Goal: Information Seeking & Learning: Learn about a topic

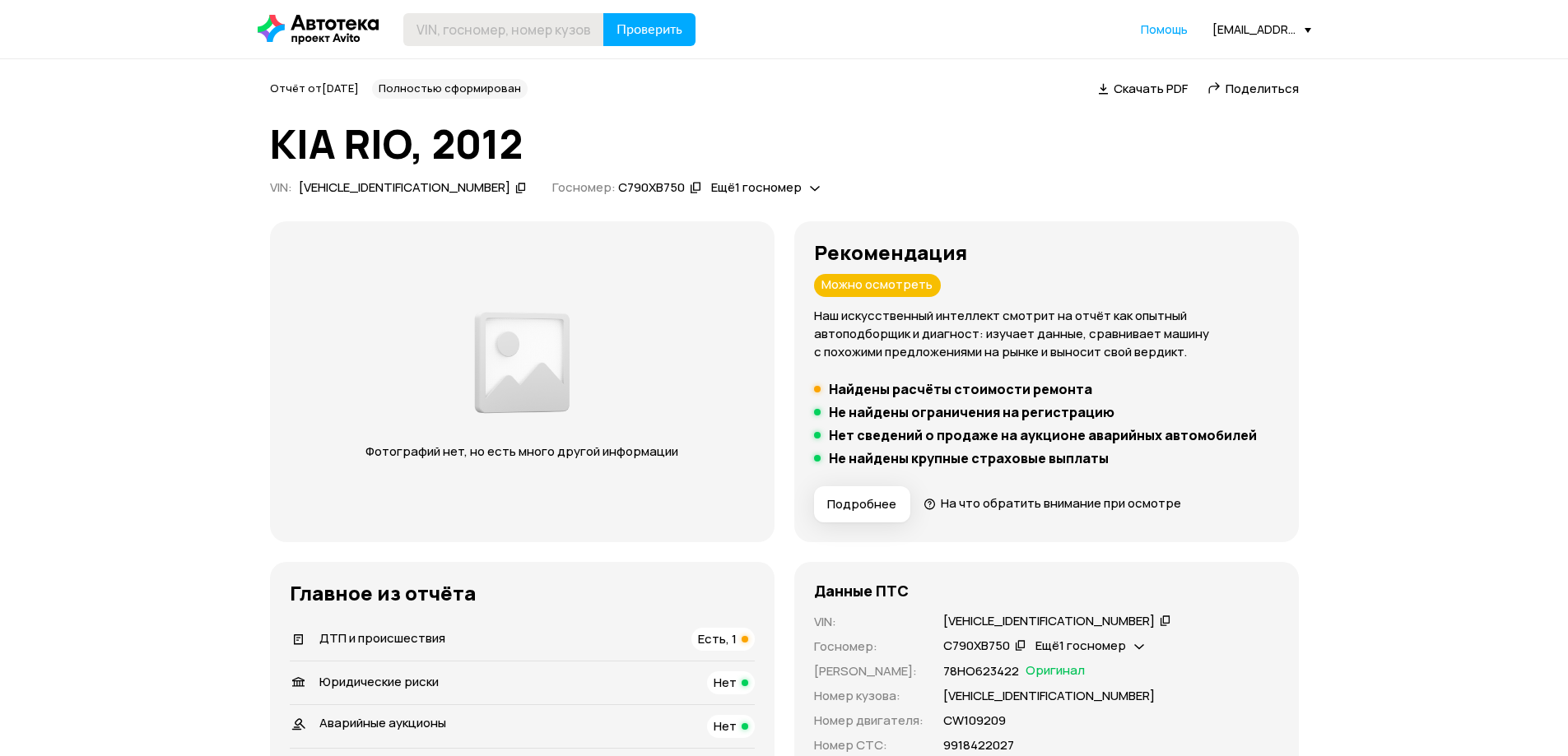
click at [467, 45] on header "Проверить Помощь kraishkin.eduard@avtogermes.ru" at bounding box center [784, 29] width 1568 height 58
click at [471, 40] on input "text" at bounding box center [504, 30] width 201 height 33
paste input "XWEHN512BE0017511"
type input "XWEHN512BE0017511"
click at [659, 30] on span "Проверить" at bounding box center [648, 30] width 66 height 13
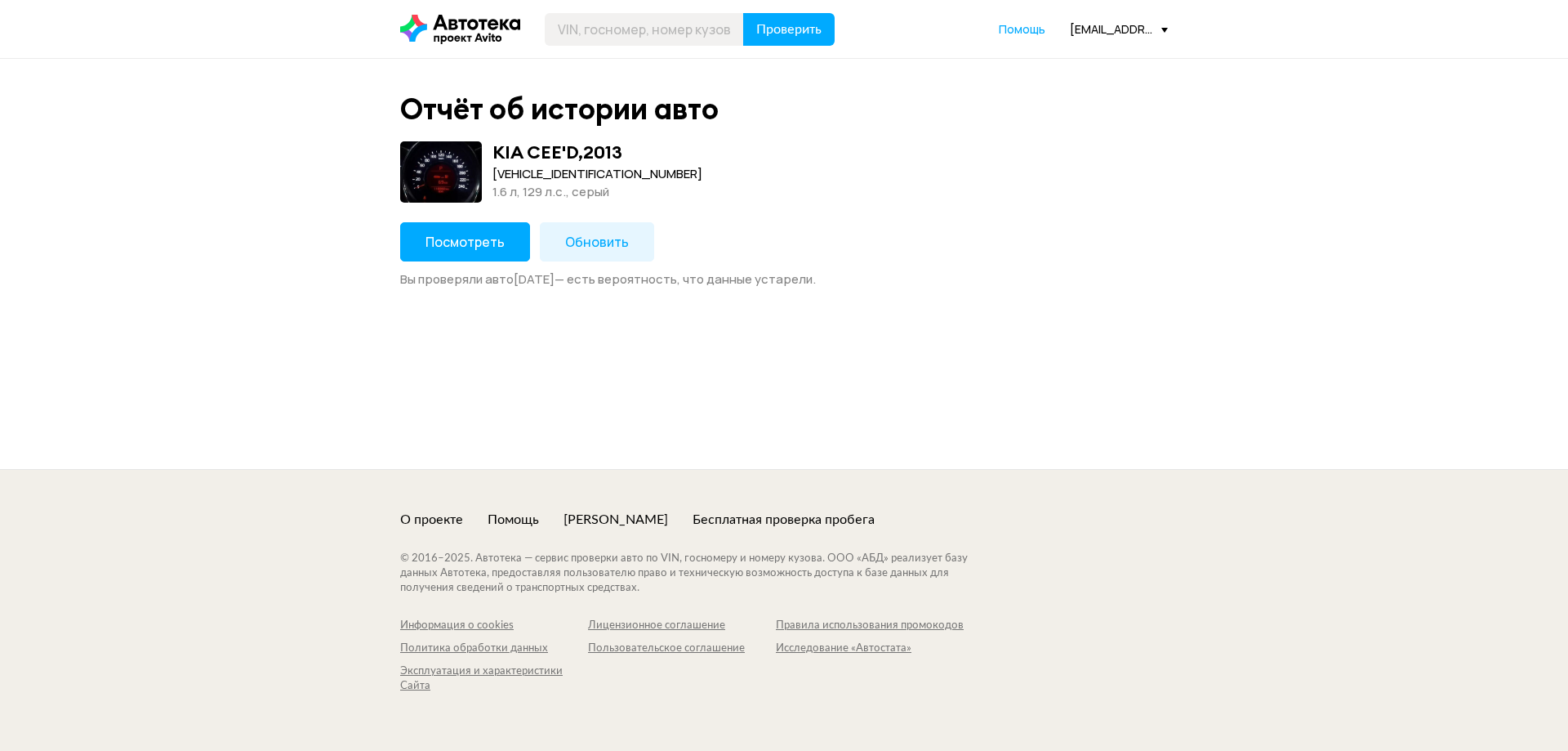
click at [504, 241] on button "Посмотреть" at bounding box center [465, 242] width 130 height 39
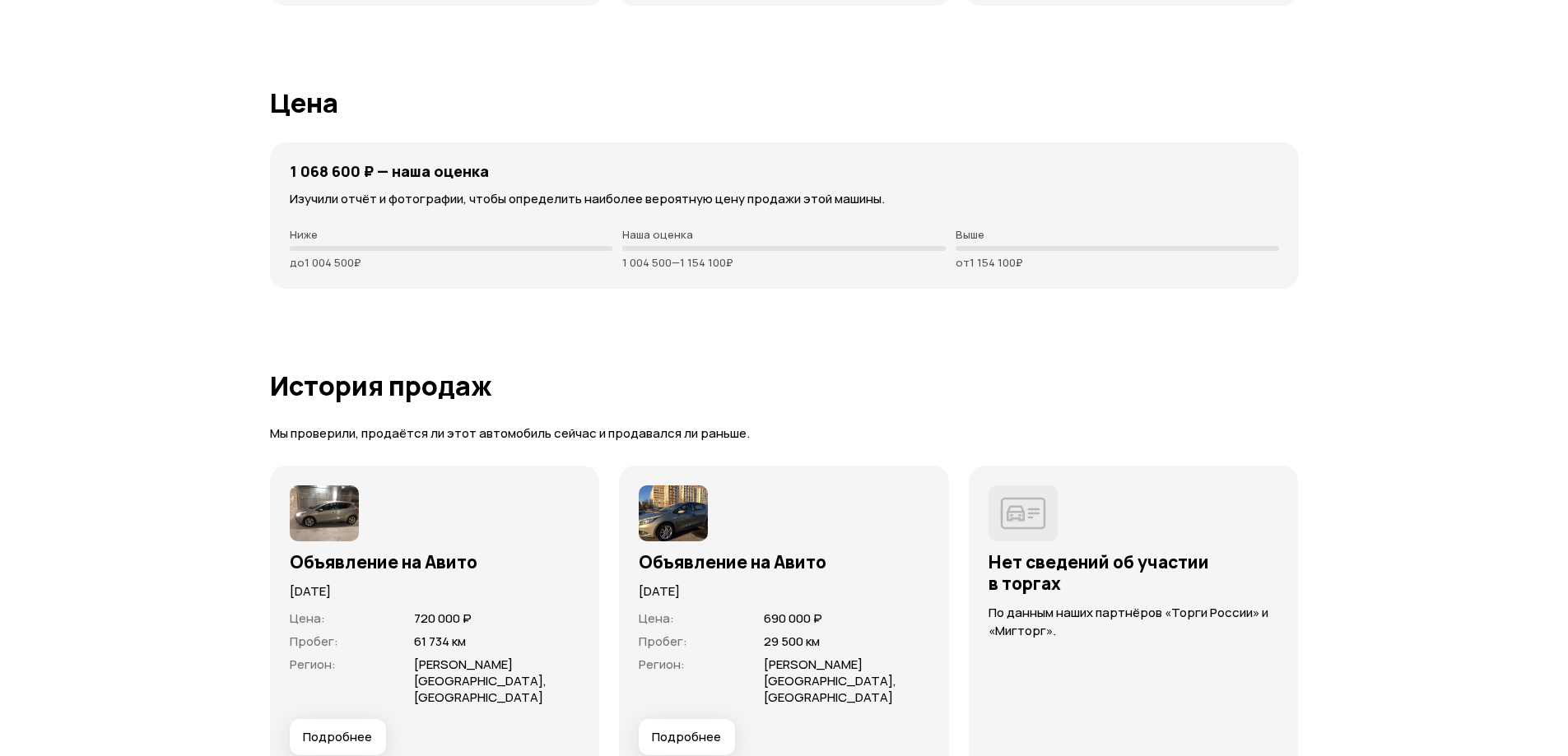
scroll to position [4540, 0]
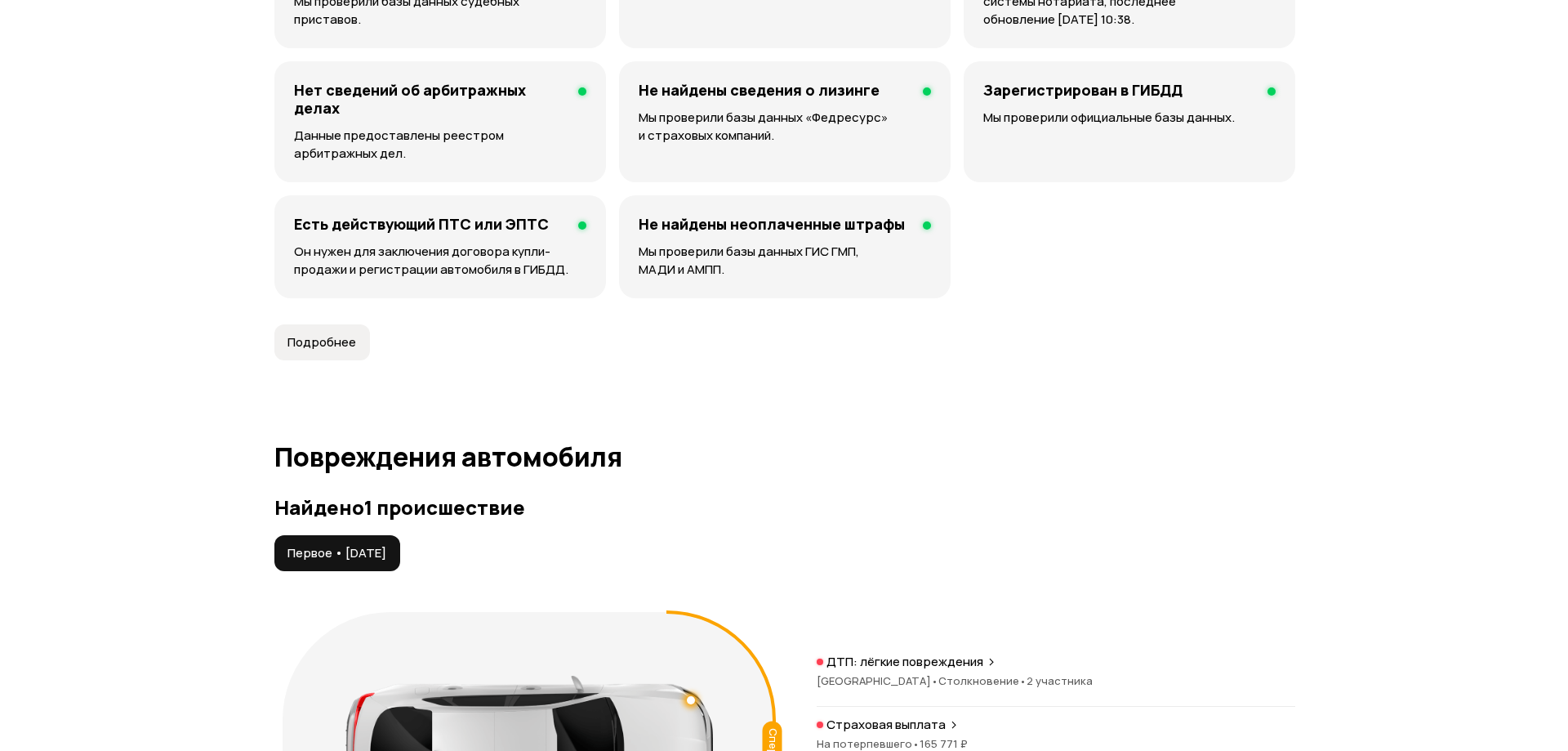
scroll to position [1653, 0]
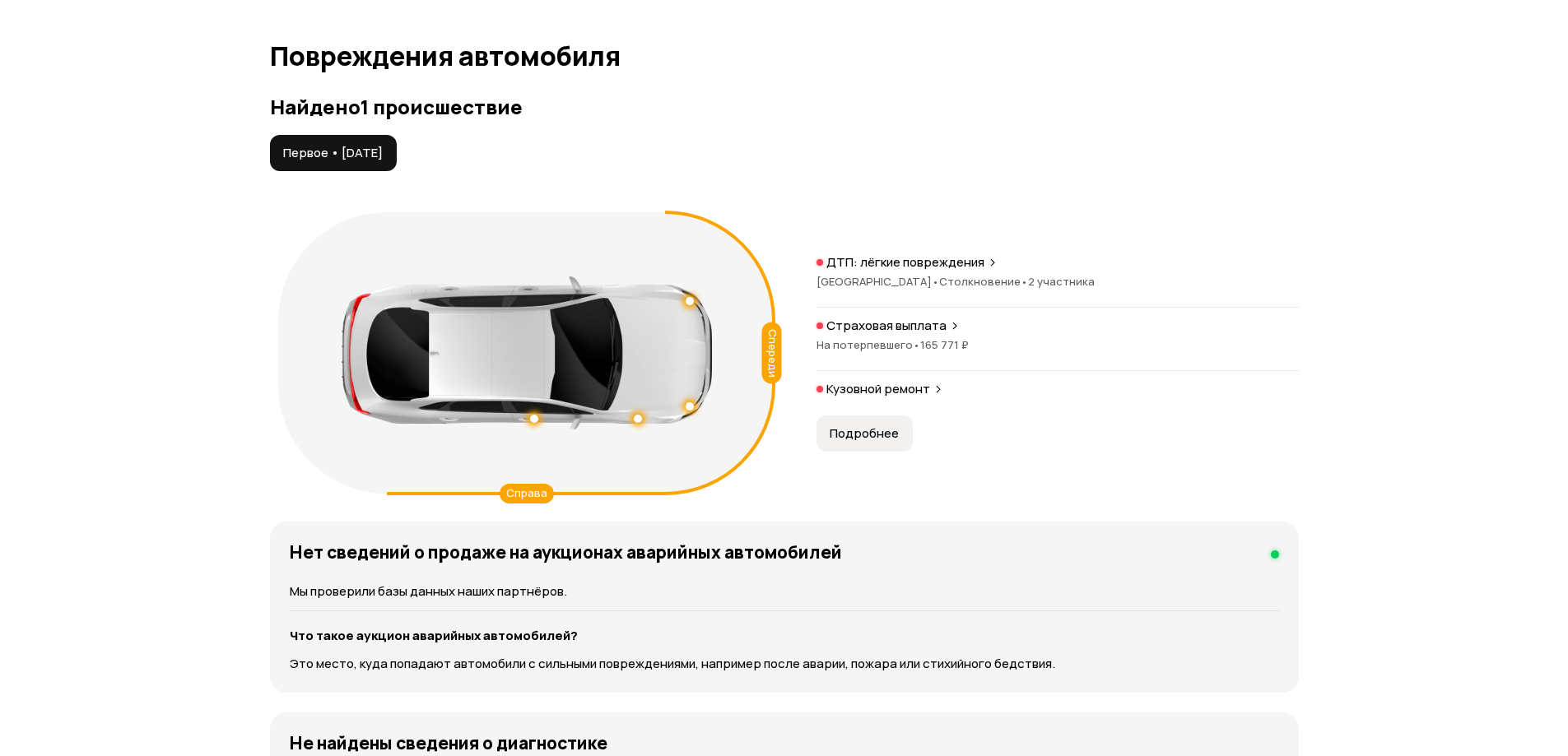
click at [932, 333] on p "Страховая выплата" at bounding box center [886, 326] width 120 height 16
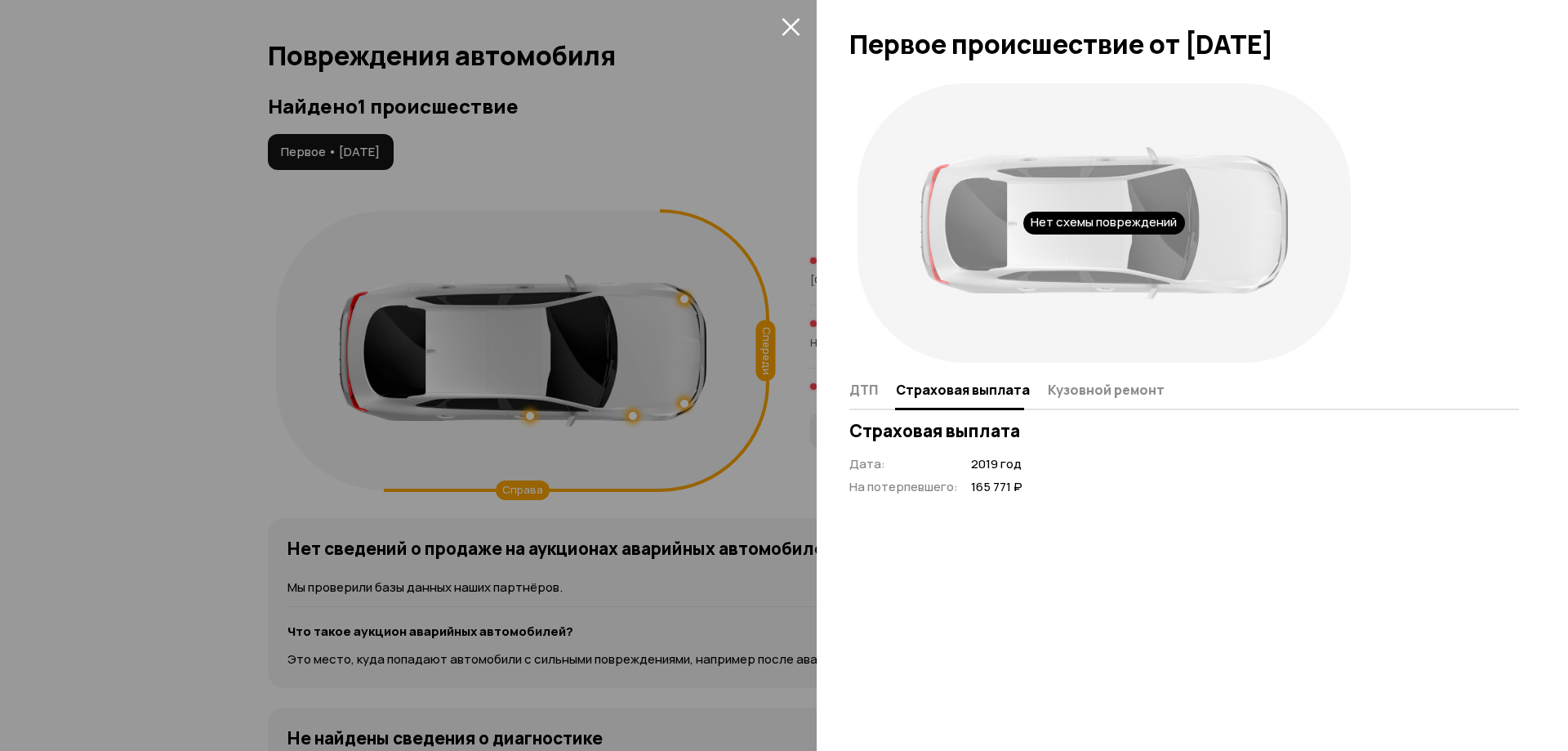
click at [1031, 485] on div "Дата : 2019 год На потерпевшего : 165 771 ₽" at bounding box center [1184, 475] width 669 height 40
click at [994, 486] on span "165 771 ₽" at bounding box center [997, 487] width 52 height 17
drag, startPoint x: 994, startPoint y: 486, endPoint x: 913, endPoint y: 438, distance: 94.2
click at [983, 482] on span "165 771 ₽" at bounding box center [997, 487] width 52 height 17
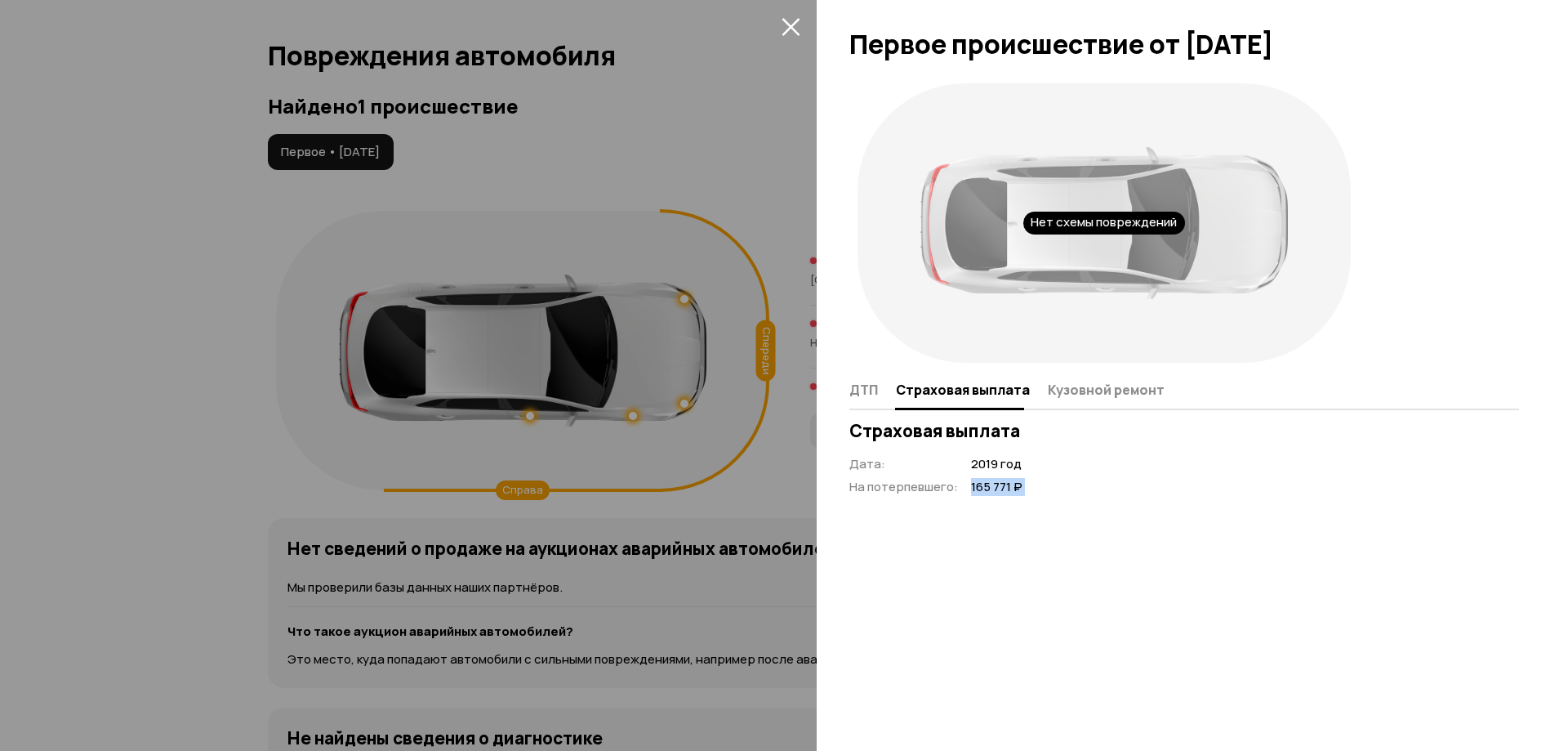
click at [913, 438] on h3 "Страховая выплата" at bounding box center [1184, 431] width 669 height 21
drag, startPoint x: 913, startPoint y: 438, endPoint x: 939, endPoint y: 424, distance: 29.5
click at [912, 436] on h3 "Страховая выплата" at bounding box center [1184, 431] width 669 height 21
click at [1025, 409] on div at bounding box center [1184, 409] width 669 height 2
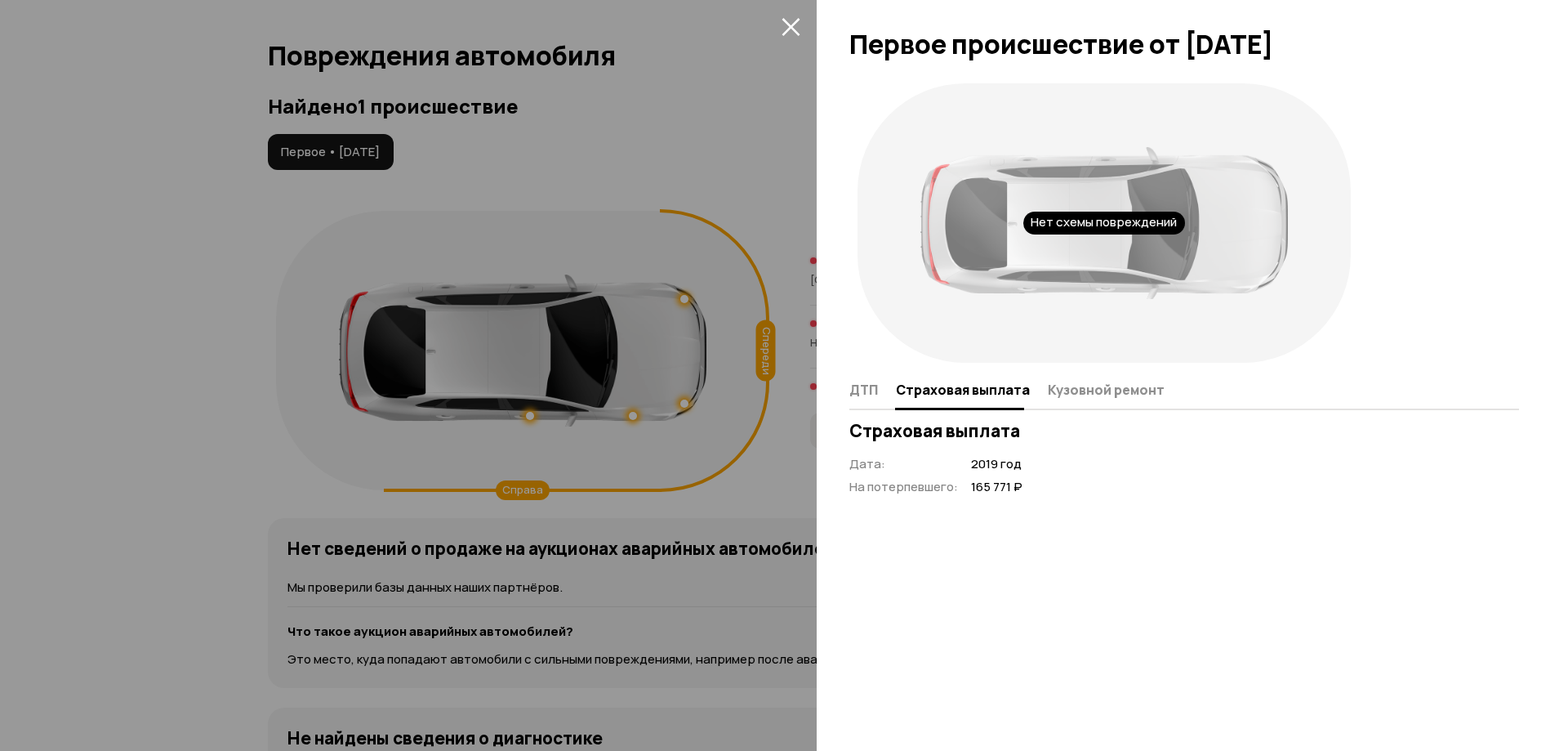
click at [1083, 405] on div "ДТП Страховая выплата Кузовной ремонт" at bounding box center [1184, 391] width 669 height 39
click at [1088, 395] on span "Кузовной ремонт" at bounding box center [1106, 390] width 117 height 16
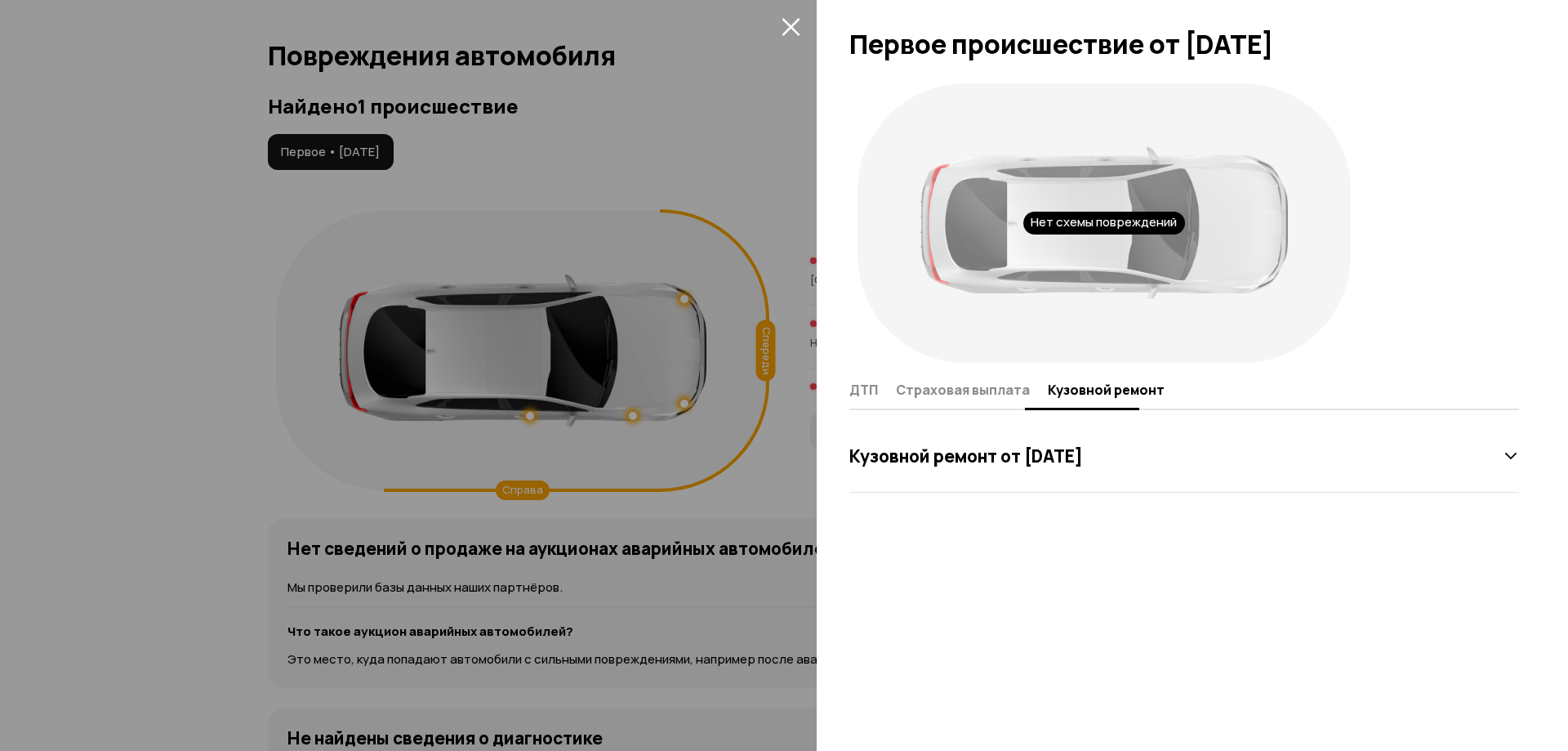
click at [876, 393] on span "ДТП" at bounding box center [864, 390] width 29 height 16
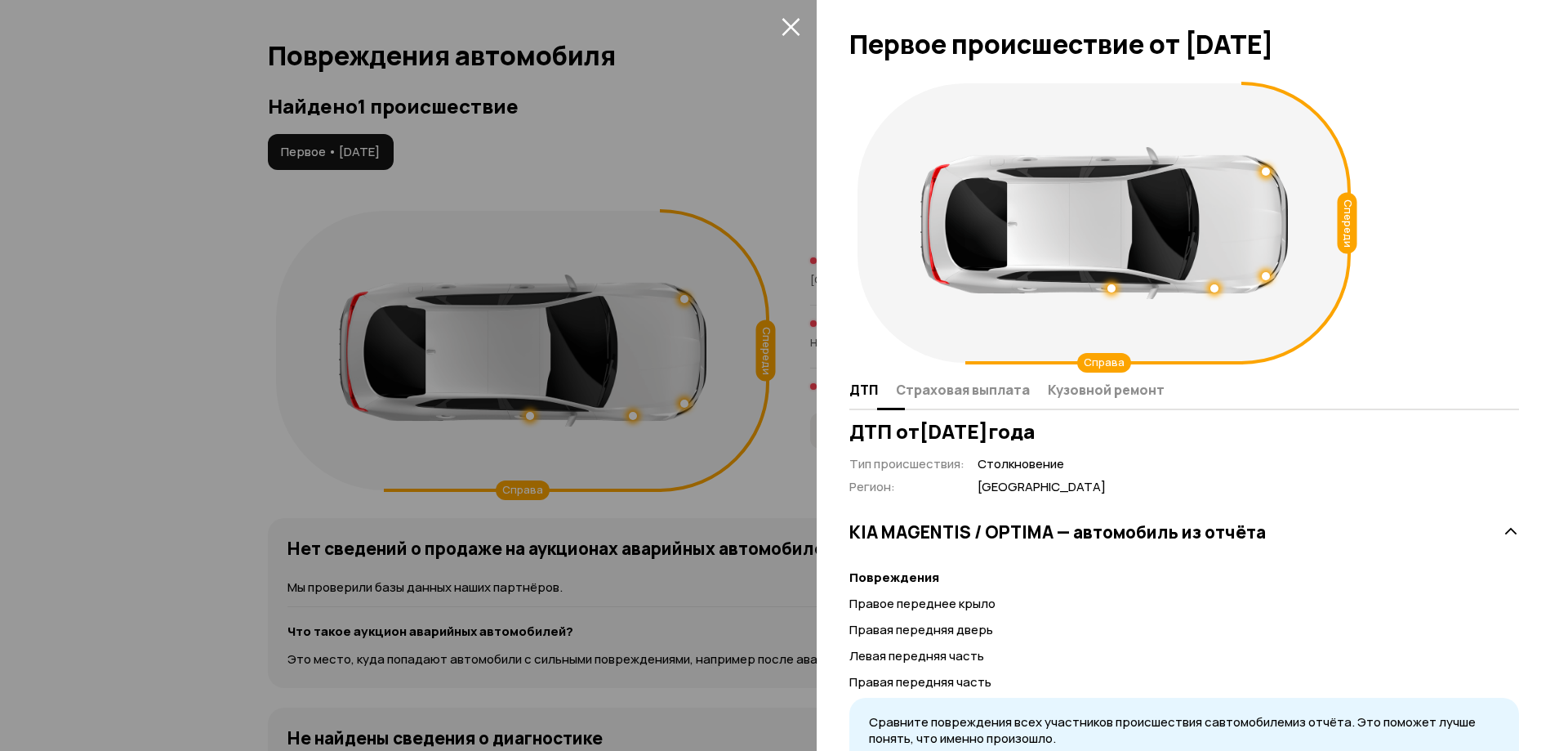
click at [1069, 393] on span "Кузовной ремонт" at bounding box center [1106, 390] width 117 height 16
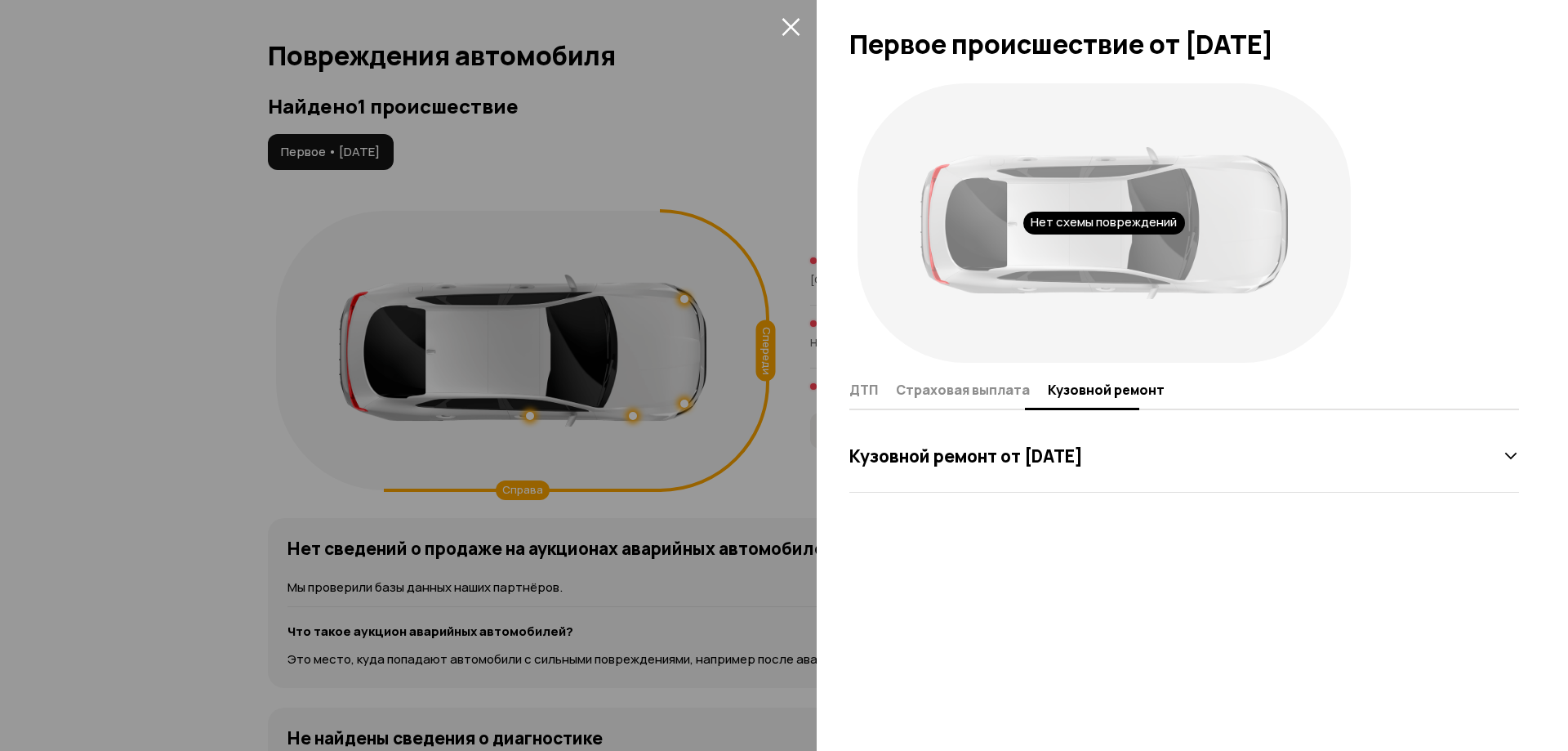
click at [962, 392] on span "Страховая выплата" at bounding box center [963, 390] width 134 height 16
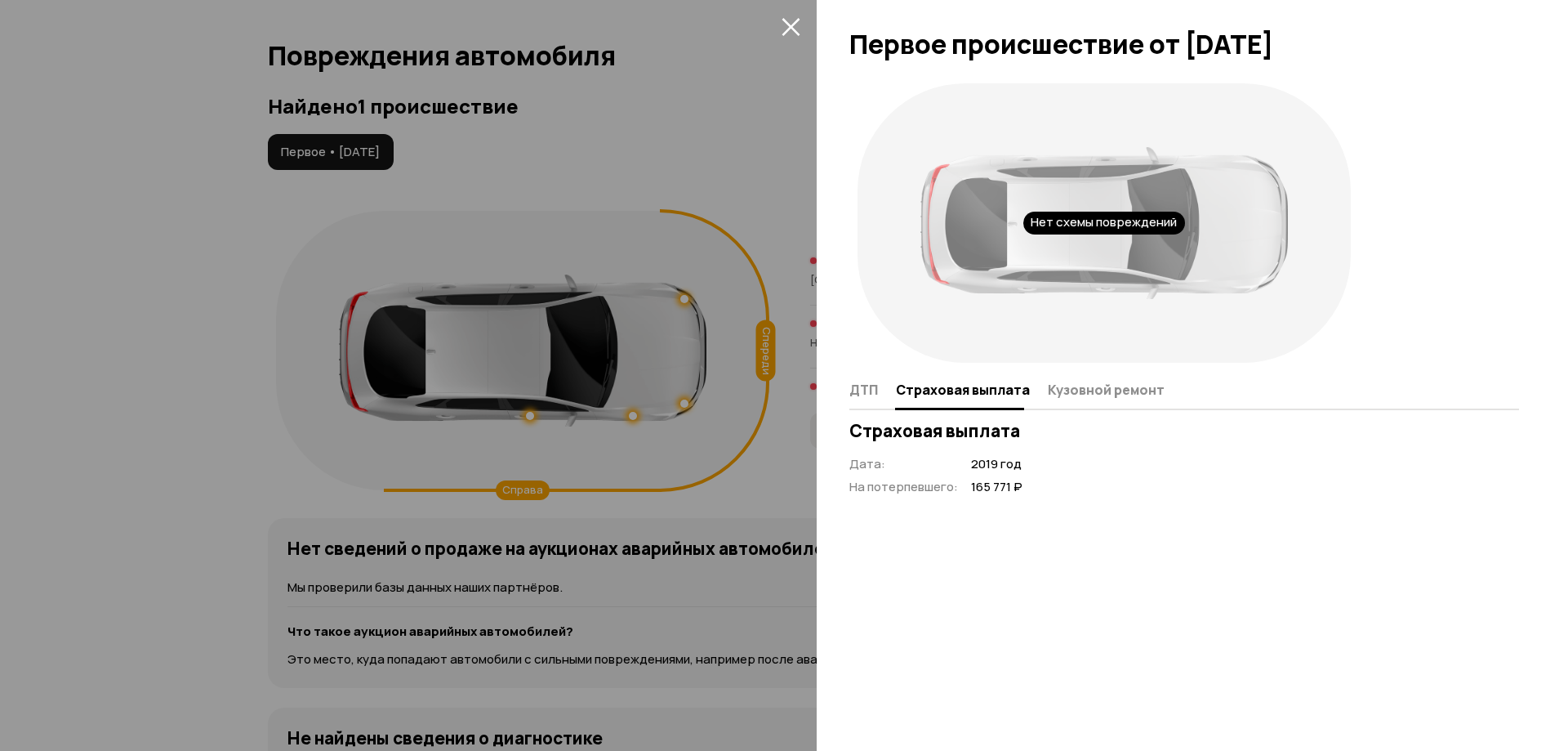
click at [838, 389] on div "Нет схемы повреждений ДТП Страховая выплата Кузовной ремонт Страховая выплата Д…" at bounding box center [1192, 413] width 751 height 676
click at [854, 395] on span "ДТП" at bounding box center [864, 390] width 29 height 16
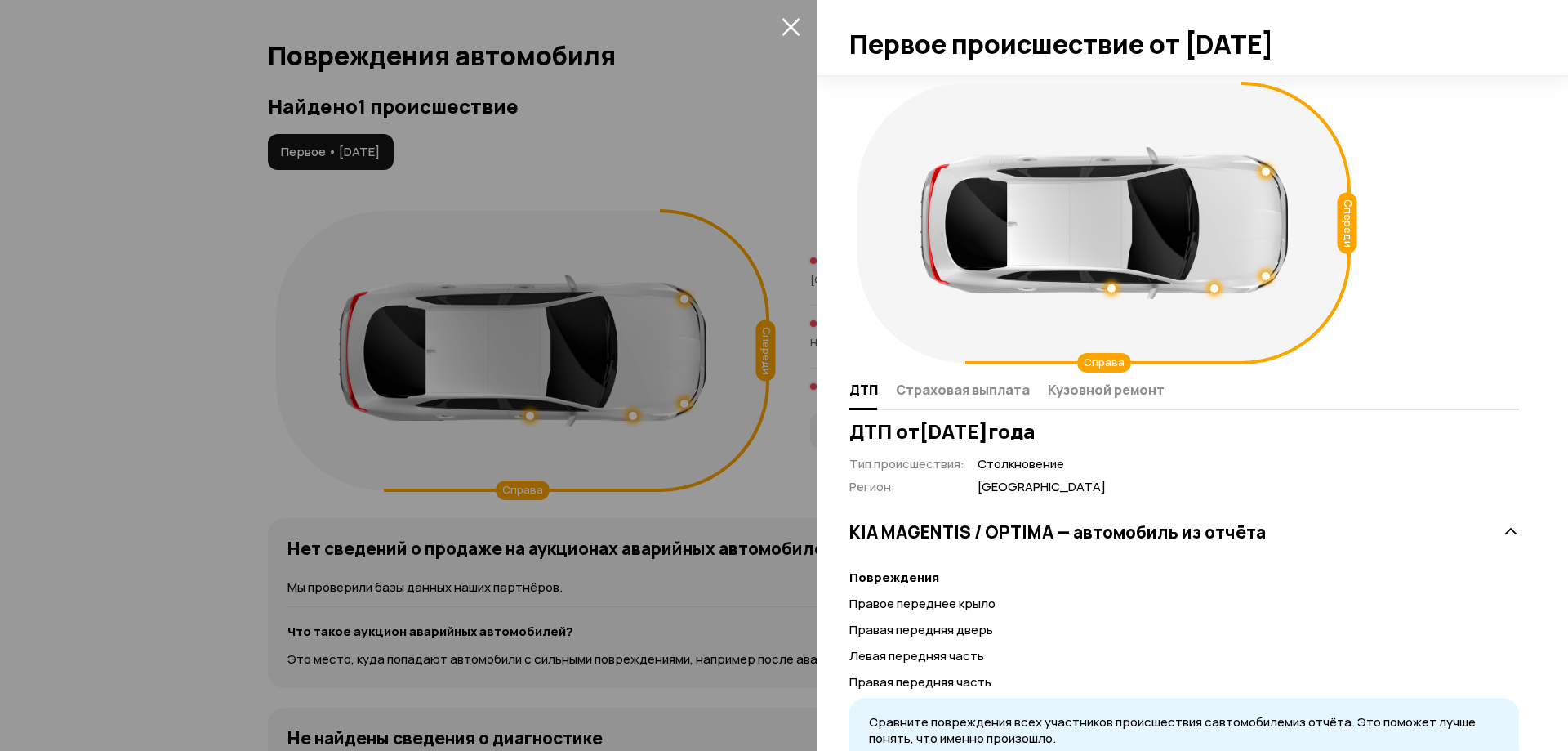
scroll to position [141, 0]
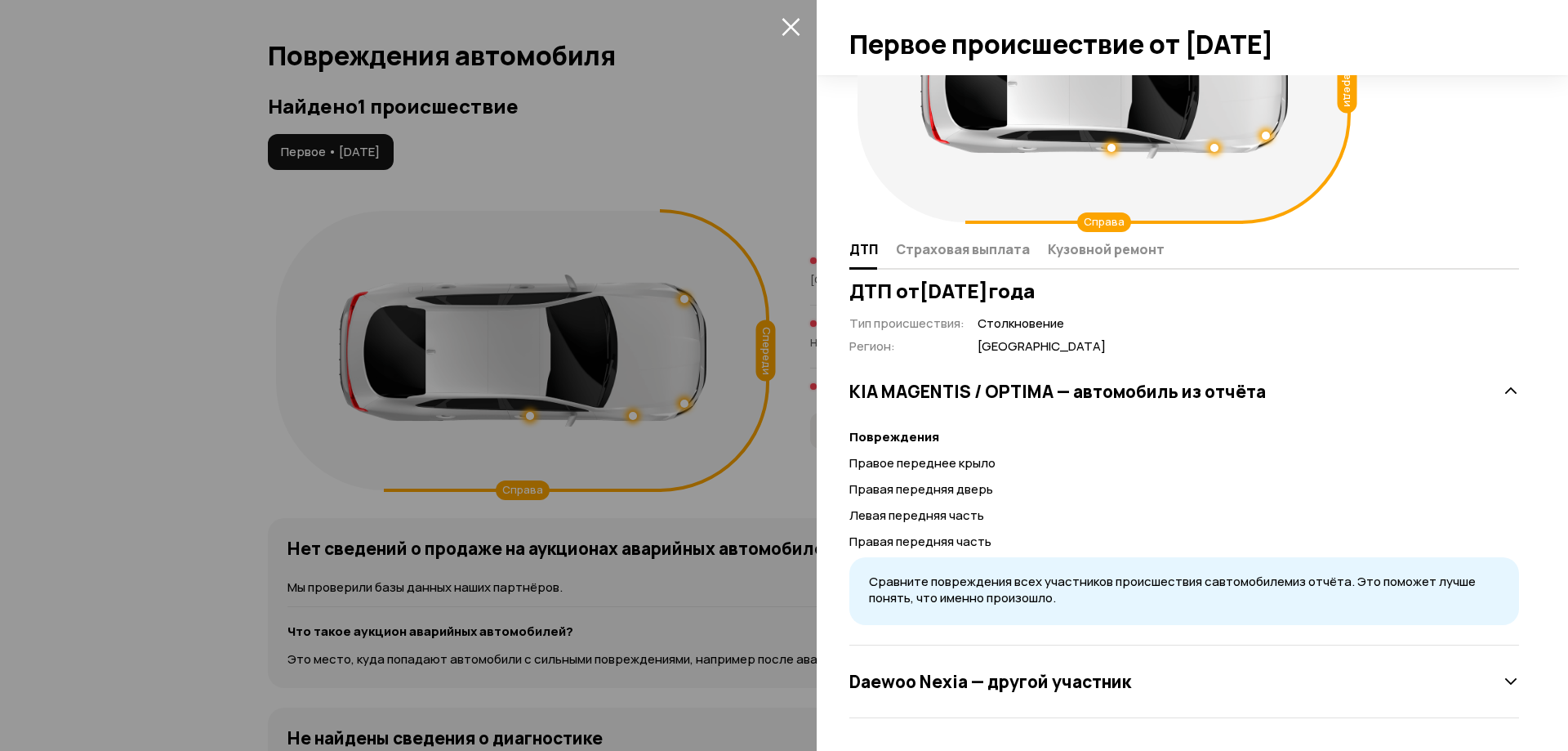
click at [965, 491] on p "Правая передняя дверь" at bounding box center [1184, 490] width 669 height 18
click at [963, 516] on p "Левая передняя часть" at bounding box center [1184, 516] width 669 height 18
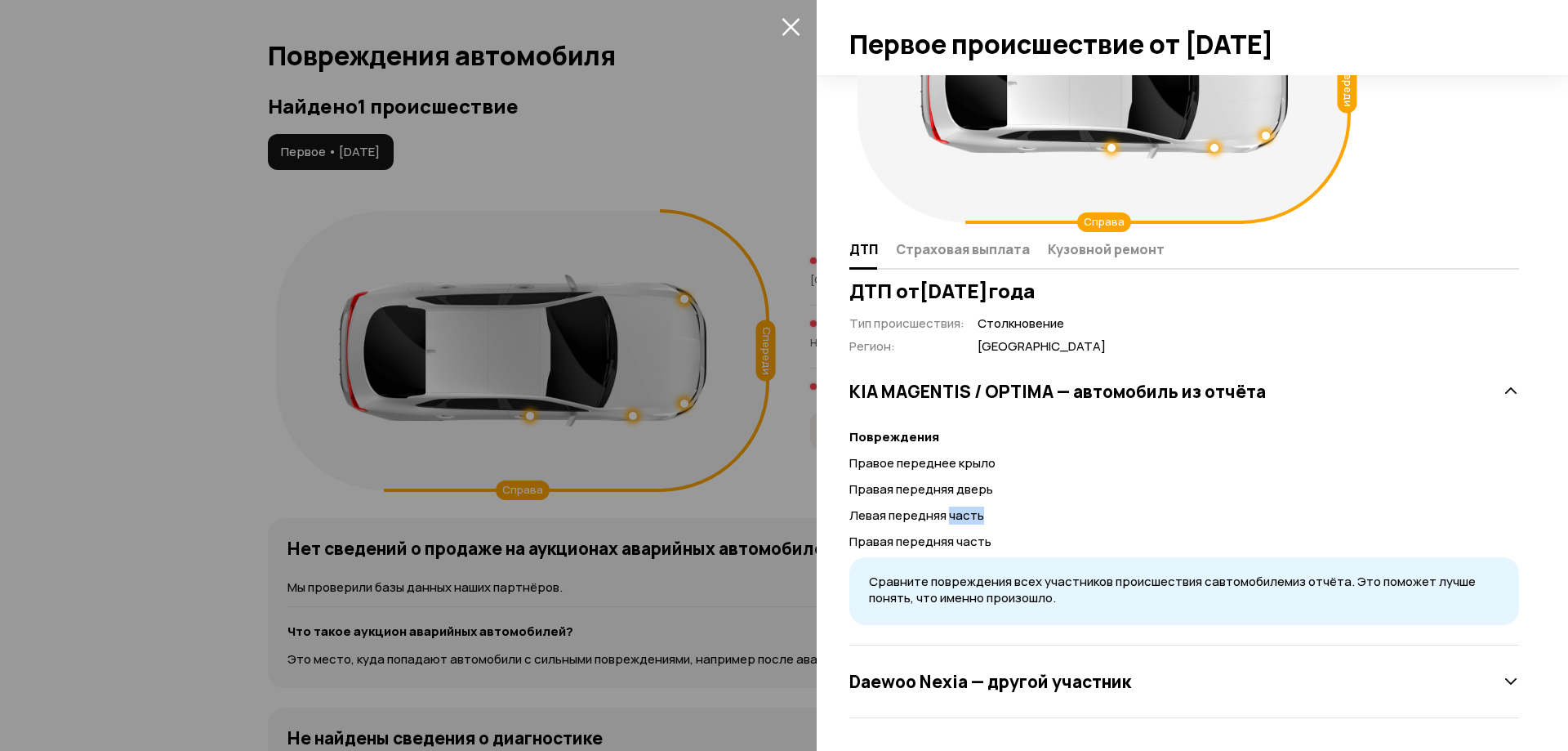
click at [963, 516] on p "Левая передняя часть" at bounding box center [1184, 516] width 669 height 18
click at [1039, 673] on h3 "Daewoo Nexia — другой участник" at bounding box center [990, 681] width 282 height 21
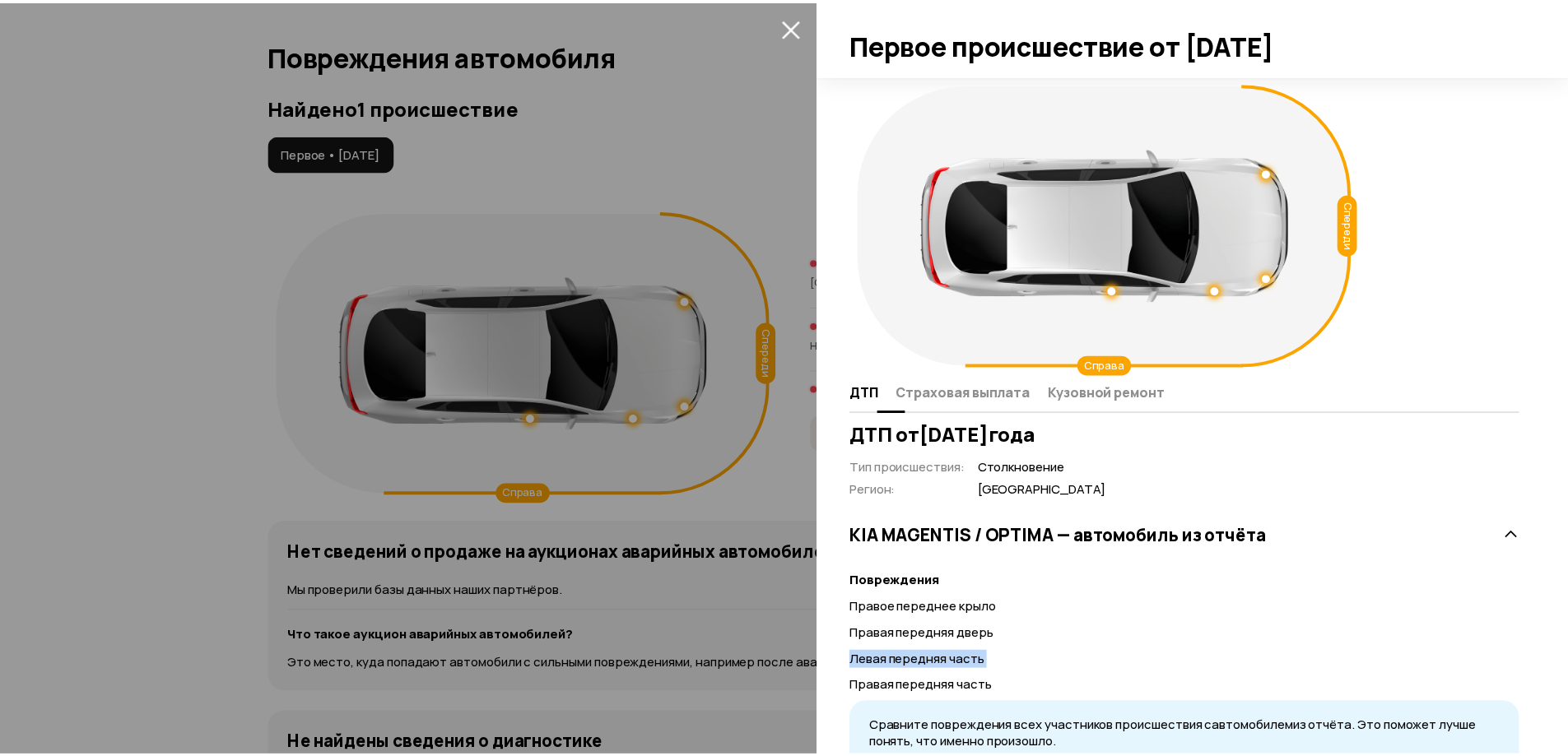
scroll to position [404, 0]
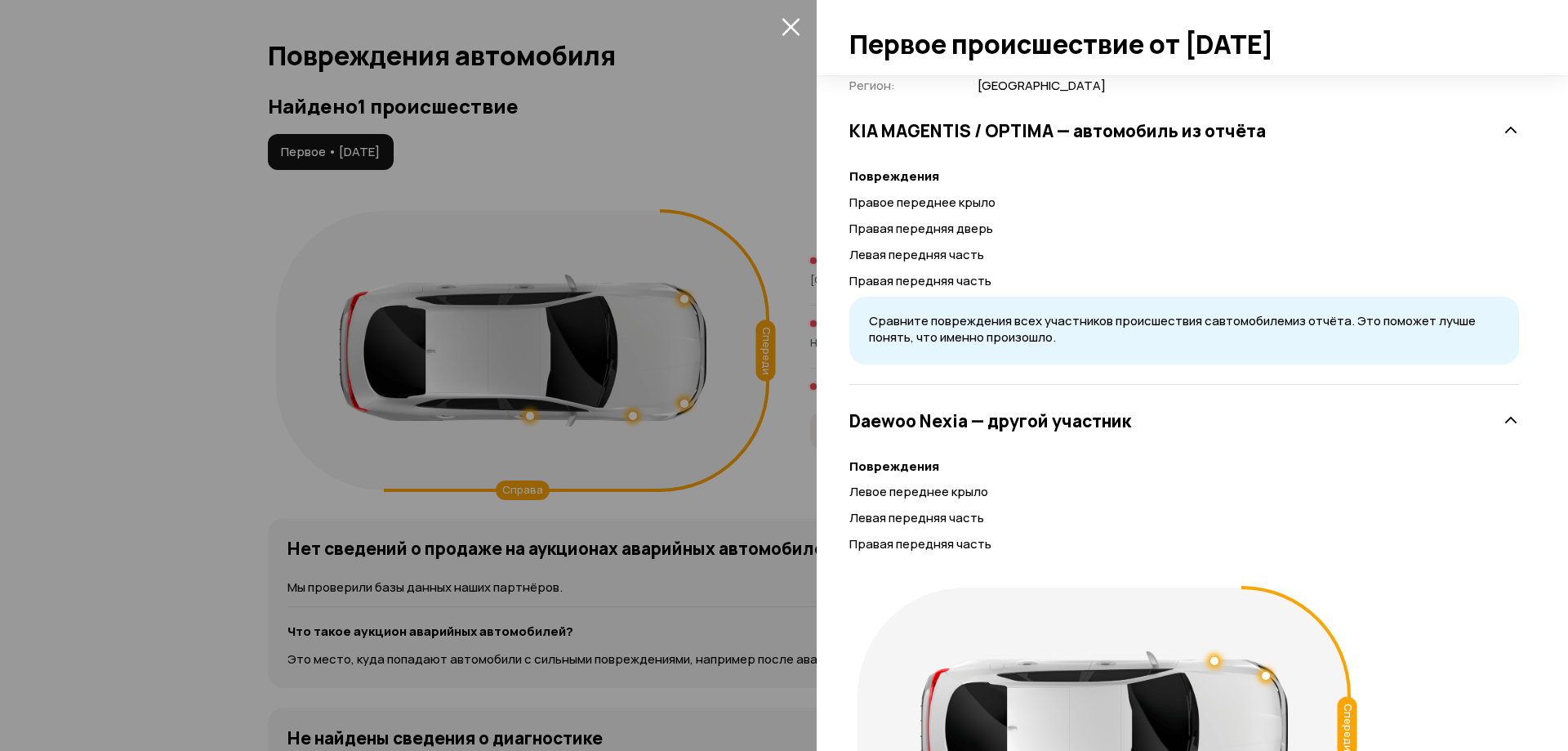
click at [973, 337] on span "Сравните повреждения всех участников происшествия с автомобилем из отчёта. Это …" at bounding box center [1172, 329] width 607 height 34
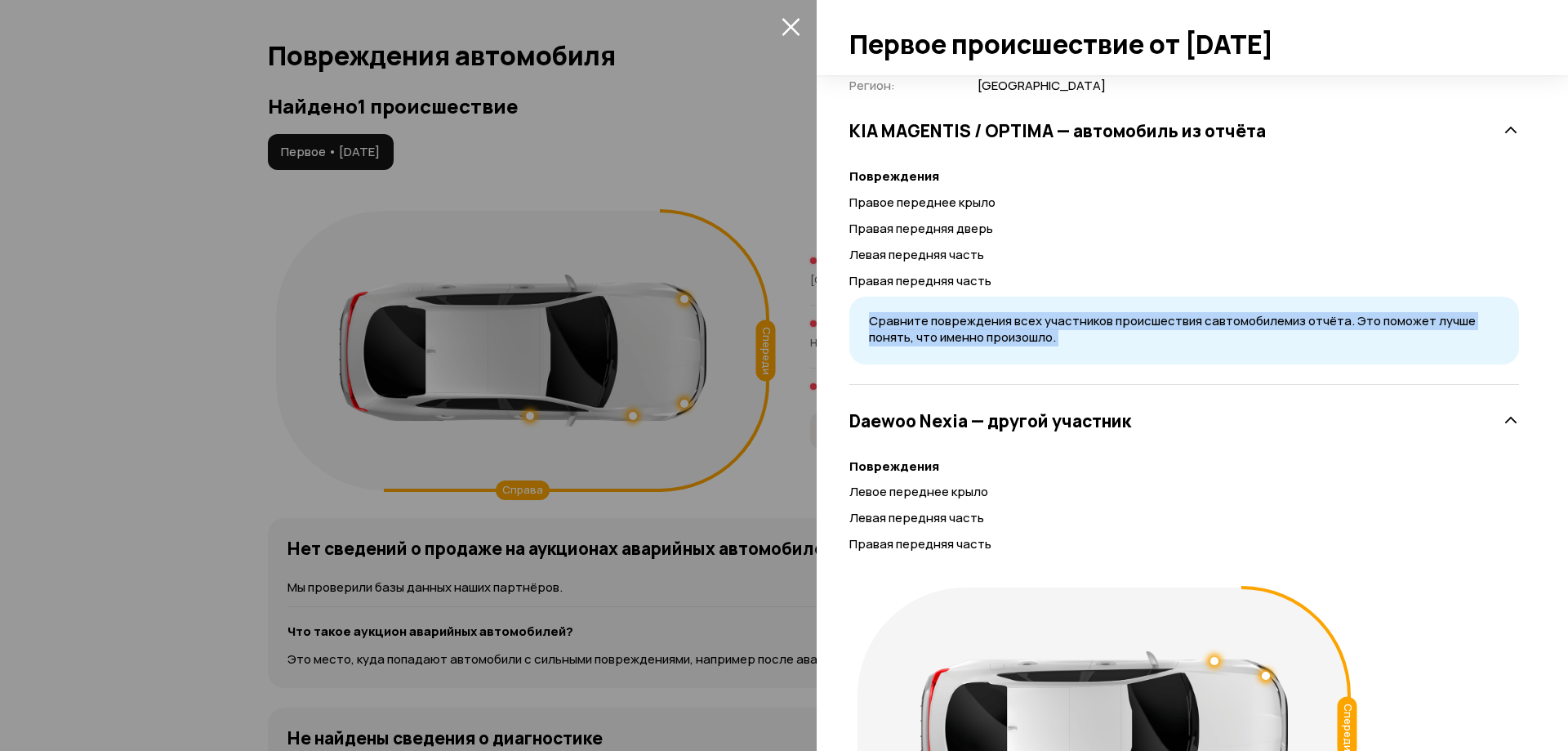
click at [973, 337] on span "Сравните повреждения всех участников происшествия с автомобилем из отчёта. Это …" at bounding box center [1172, 329] width 607 height 34
drag, startPoint x: 973, startPoint y: 337, endPoint x: 965, endPoint y: 334, distance: 8.5
click at [971, 336] on span "Сравните повреждения всех участников происшествия с автомобилем из отчёта. Это …" at bounding box center [1172, 329] width 607 height 34
click at [755, 259] on div at bounding box center [784, 376] width 1568 height 751
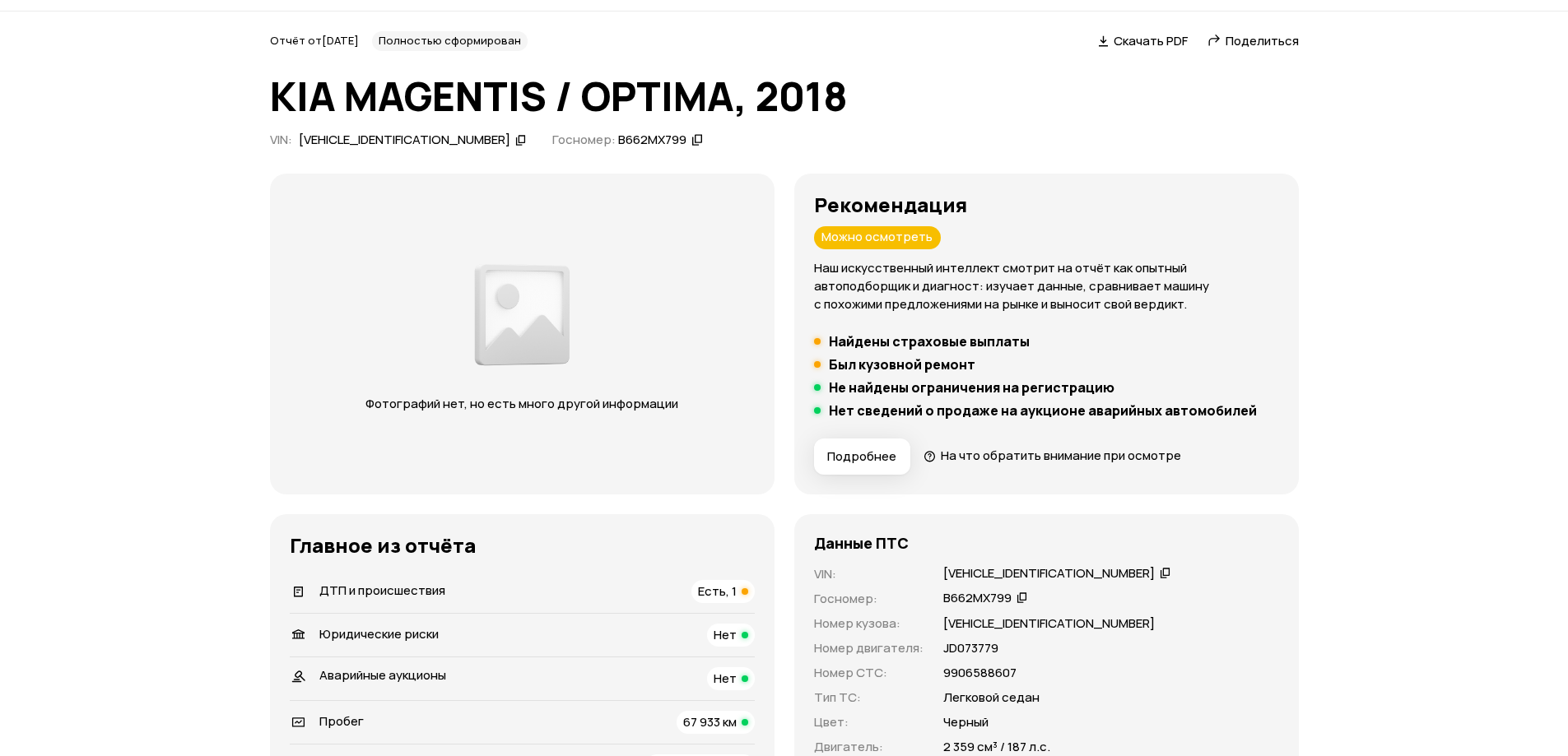
scroll to position [452, 0]
